Goal: Register for event/course

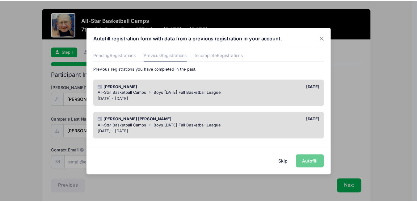
scroll to position [24, 0]
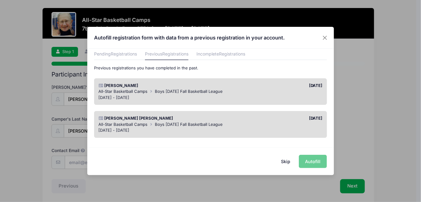
click at [211, 122] on span "Boys [DATE] Fall Basketball League" at bounding box center [189, 124] width 68 height 5
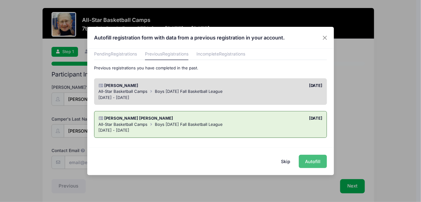
click at [305, 162] on button "Autofill" at bounding box center [313, 161] width 28 height 13
type input "[PERSON_NAME][EMAIL_ADDRESS][PERSON_NAME][DOMAIN_NAME]"
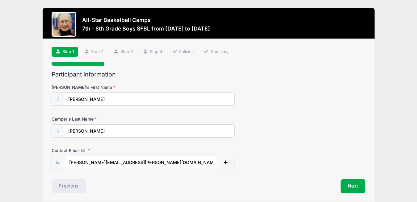
scroll to position [23, 0]
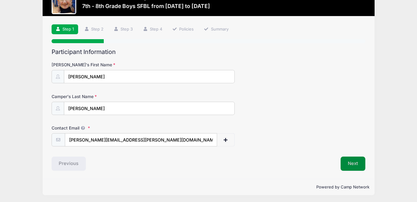
click at [344, 164] on button "Next" at bounding box center [352, 164] width 25 height 14
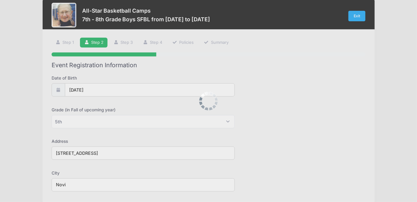
scroll to position [0, 0]
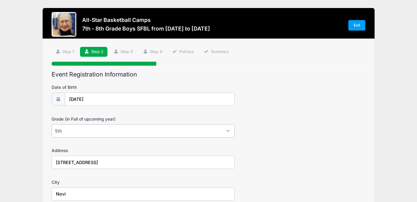
click at [61, 131] on select "Please Select 1st 2nd 3rd 4th 5th 6th 7th 8th 9th 10th 11th 12th" at bounding box center [143, 130] width 183 height 13
select select "8th"
click at [52, 124] on select "Please Select 1st 2nd 3rd 4th 5th 6th 7th 8th 9th 10th 11th 12th" at bounding box center [143, 130] width 183 height 13
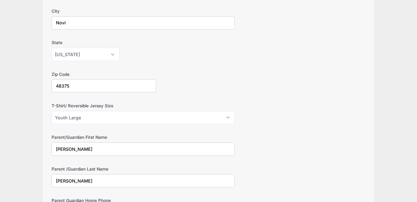
scroll to position [182, 0]
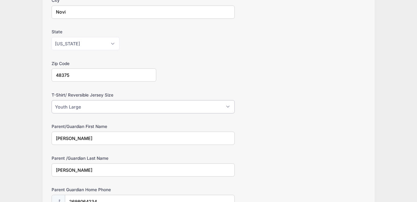
click at [231, 104] on select "Please Select Youth Large Youth XL Adult Small Adult Medium Adult Large Adult XL" at bounding box center [143, 106] width 183 height 13
click at [52, 100] on select "Please Select Youth Large Youth XL Adult Small Adult Medium Adult Large Adult XL" at bounding box center [143, 106] width 183 height 13
click at [230, 105] on select "Please Select Youth Large Youth XL Adult Small Adult Medium Adult Large Adult XL" at bounding box center [143, 106] width 183 height 13
select select "Adult Small"
click at [52, 100] on select "Please Select Youth Large Youth XL Adult Small Adult Medium Adult Large Adult XL" at bounding box center [143, 106] width 183 height 13
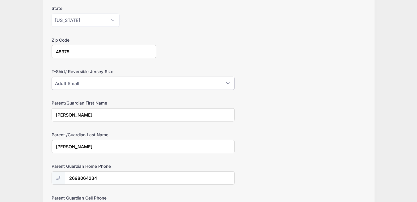
scroll to position [234, 0]
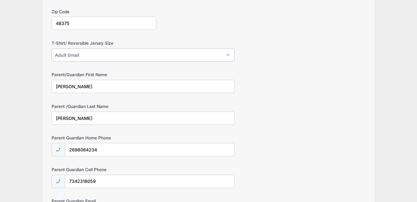
click at [231, 54] on select "Please Select Youth Large Youth XL Adult Small Adult Medium Adult Large Adult XL" at bounding box center [143, 54] width 183 height 13
click at [52, 48] on select "Please Select Youth Large Youth XL Adult Small Adult Medium Adult Large Adult XL" at bounding box center [143, 54] width 183 height 13
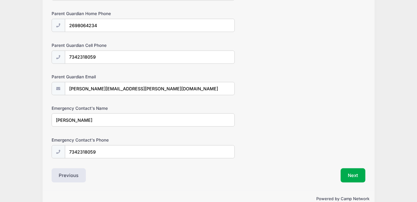
scroll to position [368, 0]
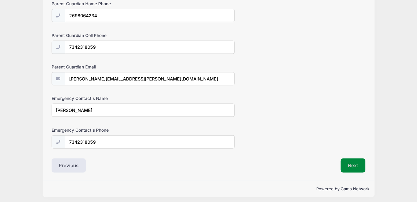
click at [346, 160] on button "Next" at bounding box center [352, 166] width 25 height 14
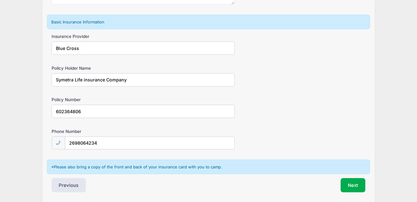
scroll to position [382, 0]
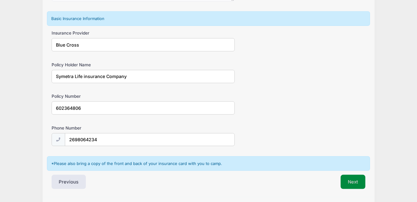
click at [349, 177] on button "Next" at bounding box center [352, 182] width 25 height 14
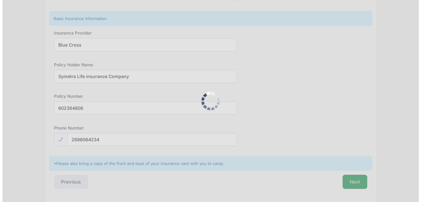
scroll to position [0, 0]
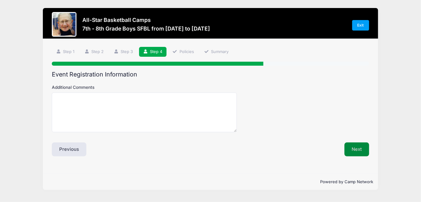
click at [355, 145] on button "Next" at bounding box center [357, 150] width 25 height 14
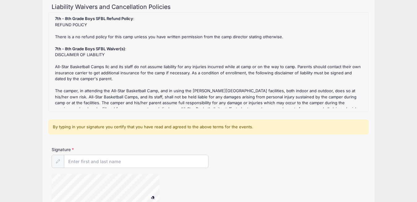
scroll to position [72, 0]
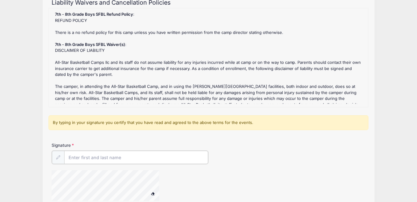
click at [84, 155] on input "Signature" at bounding box center [136, 157] width 144 height 13
click at [311, 155] on div "Signature [PERSON_NAME]" at bounding box center [209, 153] width 314 height 22
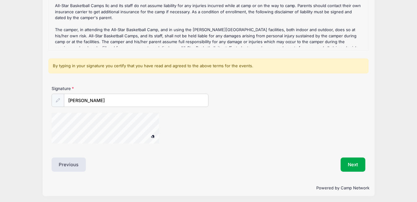
scroll to position [130, 0]
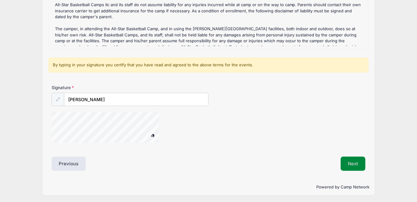
click at [348, 163] on button "Next" at bounding box center [352, 164] width 25 height 14
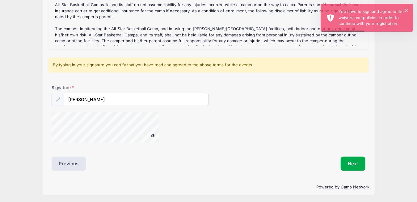
click at [205, 39] on div "7th - 8th Grade Boys SFBL Refund Policy : REFUND POLICY There is a no refund po…" at bounding box center [208, 0] width 313 height 93
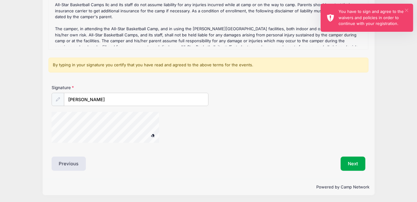
click at [408, 10] on button "×" at bounding box center [406, 10] width 3 height 3
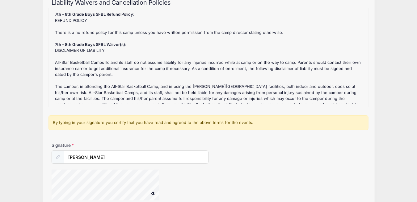
scroll to position [68, 0]
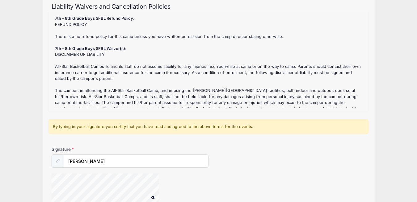
drag, startPoint x: 57, startPoint y: 159, endPoint x: 67, endPoint y: 156, distance: 10.3
click at [57, 159] on icon at bounding box center [58, 161] width 4 height 4
click at [111, 161] on input "[PERSON_NAME]" at bounding box center [136, 161] width 144 height 13
click at [178, 124] on div "By typing in your signature you certify that you have read and agreed to the ab…" at bounding box center [208, 126] width 320 height 15
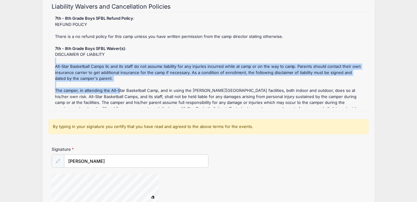
drag, startPoint x: 118, startPoint y: 88, endPoint x: 127, endPoint y: 63, distance: 26.5
click at [127, 63] on div "7th - 8th Grade Boys SFBL Refund Policy : REFUND POLICY There is a no refund po…" at bounding box center [208, 61] width 313 height 93
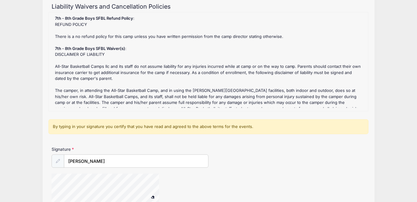
drag, startPoint x: 127, startPoint y: 63, endPoint x: 253, endPoint y: 35, distance: 129.6
click at [253, 35] on div "7th - 8th Grade Boys SFBL Refund Policy : REFUND POLICY There is a no refund po…" at bounding box center [208, 61] width 313 height 93
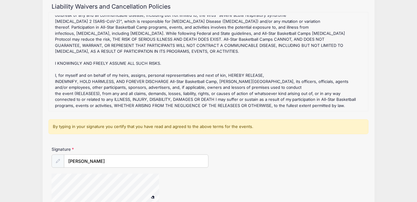
scroll to position [130, 0]
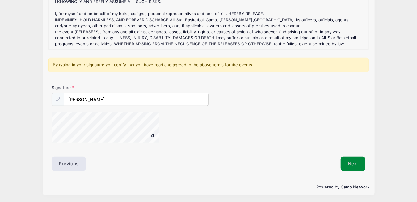
click at [354, 161] on button "Next" at bounding box center [352, 164] width 25 height 14
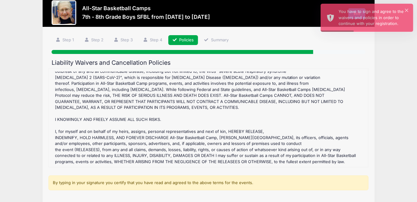
scroll to position [31, 0]
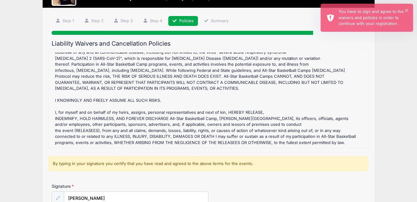
click at [59, 196] on icon at bounding box center [58, 198] width 4 height 4
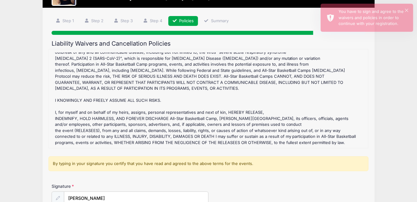
click at [61, 195] on div at bounding box center [58, 198] width 13 height 13
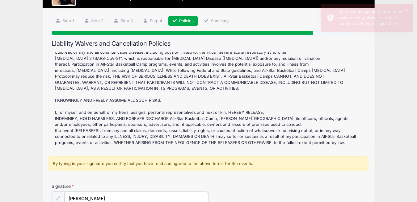
click at [97, 200] on input "[PERSON_NAME]" at bounding box center [136, 198] width 144 height 13
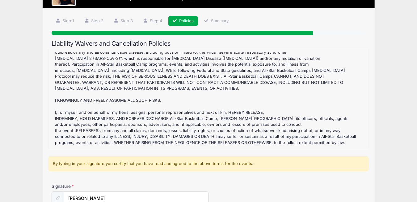
click at [59, 196] on icon at bounding box center [58, 198] width 4 height 4
click at [165, 134] on div "7th - 8th Grade Boys SFBL Refund Policy : REFUND POLICY There is a no refund po…" at bounding box center [208, 98] width 313 height 93
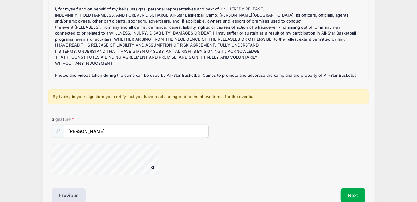
scroll to position [130, 0]
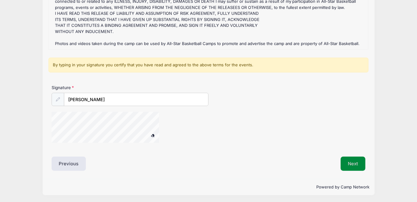
click at [356, 165] on button "Next" at bounding box center [352, 164] width 25 height 14
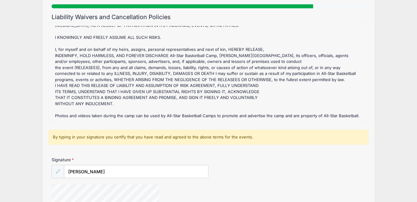
scroll to position [78, 0]
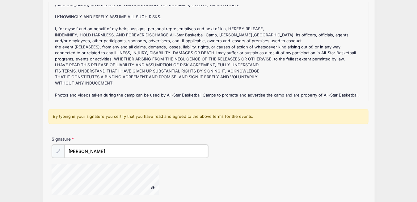
click at [107, 151] on input "[PERSON_NAME]" at bounding box center [136, 151] width 144 height 13
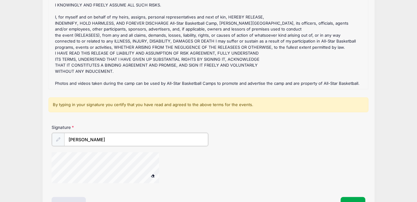
drag, startPoint x: 109, startPoint y: 151, endPoint x: 37, endPoint y: 143, distance: 73.0
click at [37, 143] on div "All-Star Basketball Camps 7th - 8th Grade Boys SFBL from [DATE] to [DATE] Exit …" at bounding box center [208, 77] width 398 height 334
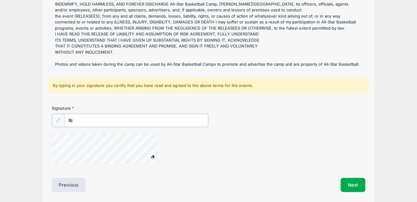
scroll to position [130, 0]
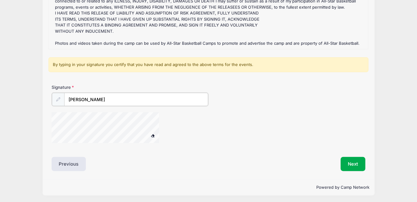
type input "[PERSON_NAME]"
click at [242, 159] on div "Next" at bounding box center [288, 164] width 160 height 14
click at [182, 115] on div at bounding box center [156, 128] width 209 height 33
click at [357, 159] on button "Next" at bounding box center [352, 164] width 25 height 14
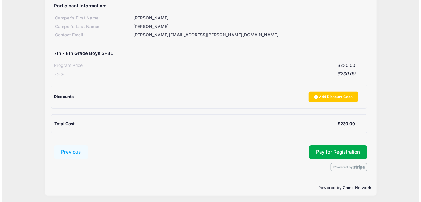
scroll to position [81, 0]
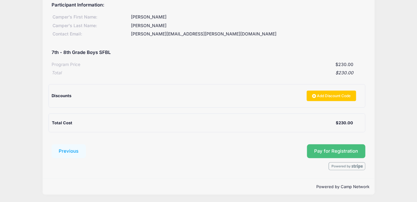
click at [359, 153] on button "Pay for Registration" at bounding box center [336, 151] width 59 height 14
